Goal: Information Seeking & Learning: Learn about a topic

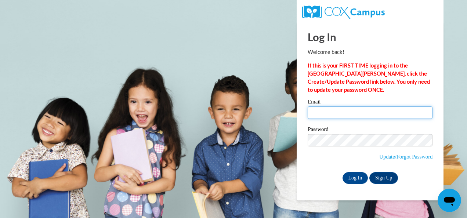
type input "bassima.braich@cobbk12.org"
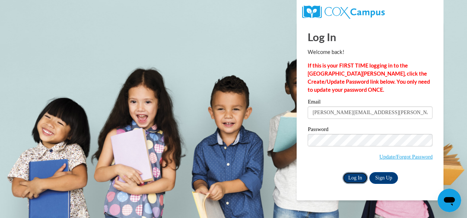
click at [353, 177] on input "Log In" at bounding box center [355, 178] width 26 height 12
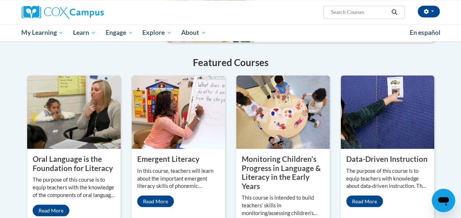
scroll to position [583, 0]
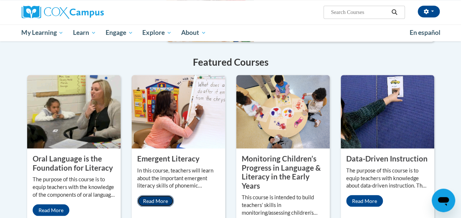
click at [152, 195] on link "Read More" at bounding box center [155, 201] width 37 height 12
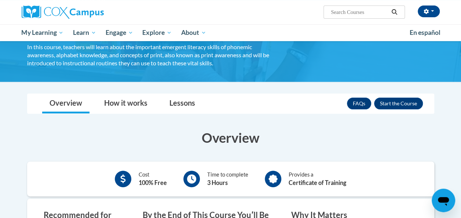
scroll to position [50, 0]
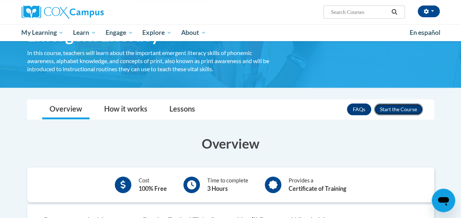
click at [397, 112] on button "Enroll" at bounding box center [398, 109] width 49 height 12
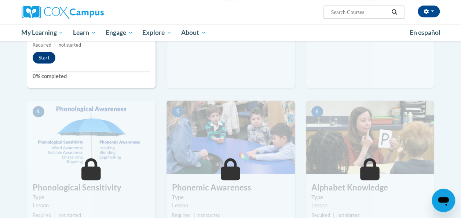
scroll to position [284, 0]
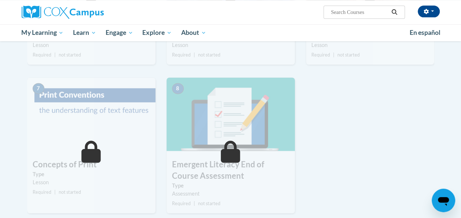
click at [290, 176] on h3 "Emergent Literacy End of Course Assessment" at bounding box center [231, 170] width 128 height 23
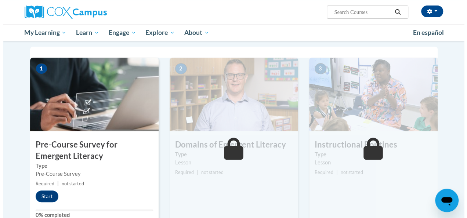
scroll to position [144, 0]
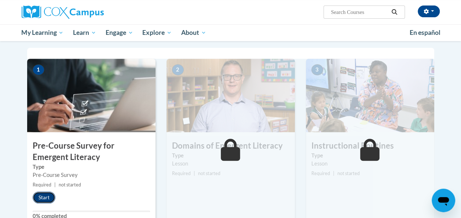
click at [40, 202] on button "Start" at bounding box center [44, 197] width 23 height 12
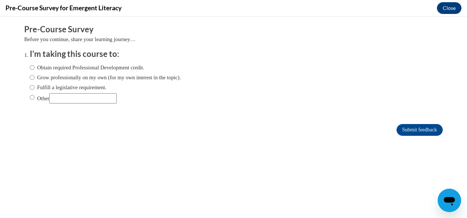
scroll to position [0, 0]
click at [11, 68] on body "Comments Pre-Course Survey Before you continue, share your learning journey… I'…" at bounding box center [233, 117] width 467 height 201
click at [30, 69] on input "Obtain required Professional Development credit." at bounding box center [32, 67] width 5 height 8
radio input "true"
click at [30, 81] on input "Grow professionally on my own (for my own interest in the topic)." at bounding box center [32, 77] width 5 height 8
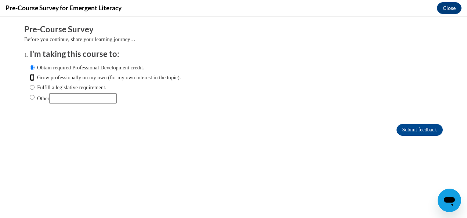
radio input "true"
